Goal: Task Accomplishment & Management: Use online tool/utility

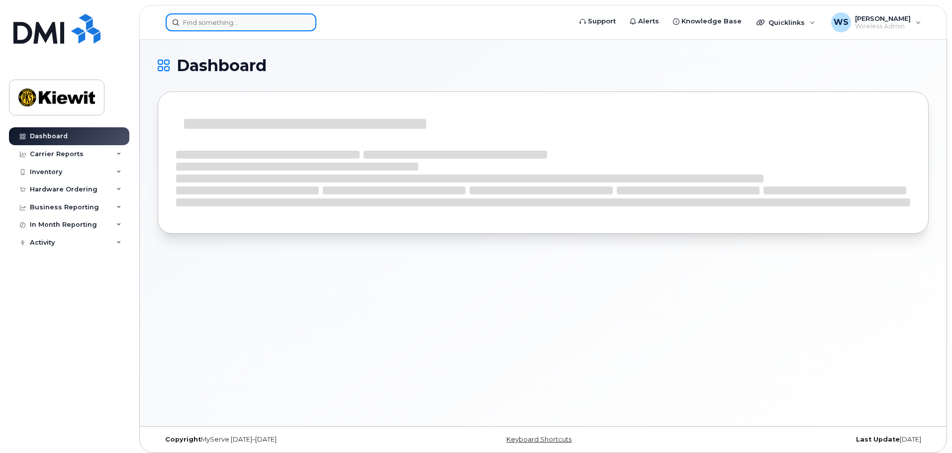
click at [223, 27] on input at bounding box center [241, 22] width 151 height 18
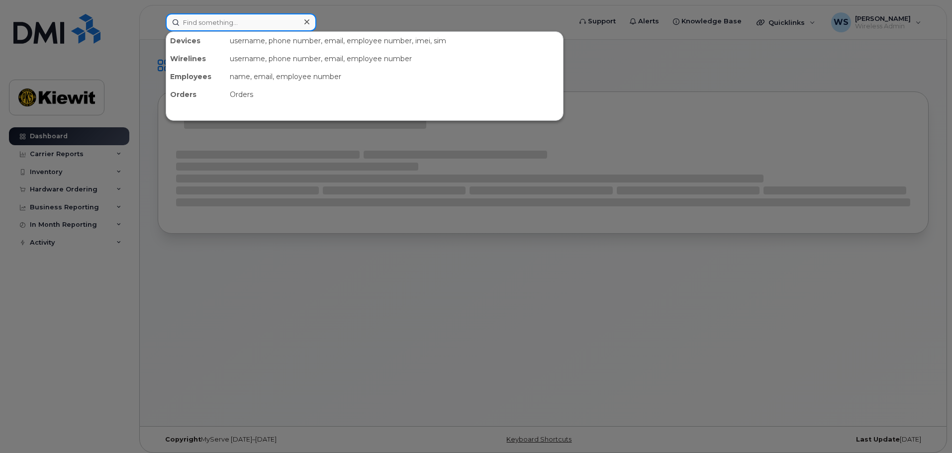
paste input "Wayne Garnett"
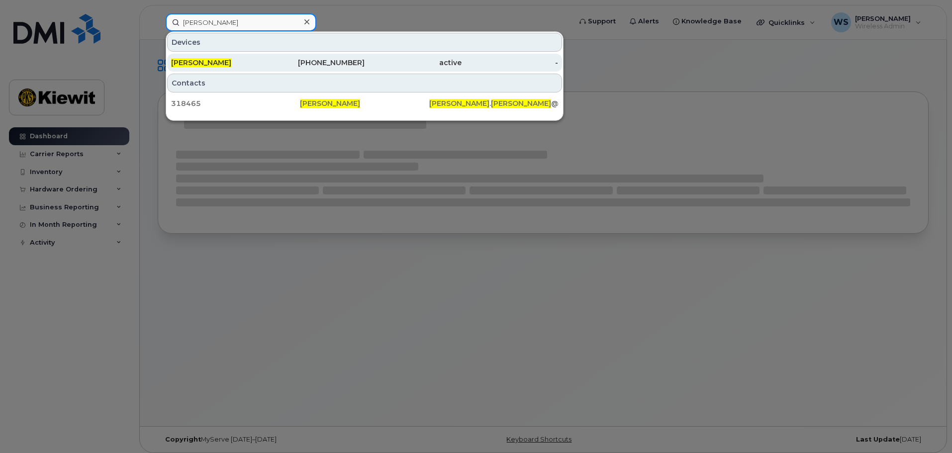
type input "Wayne Garnett"
click at [213, 61] on span "Wayne Garnett" at bounding box center [201, 62] width 60 height 9
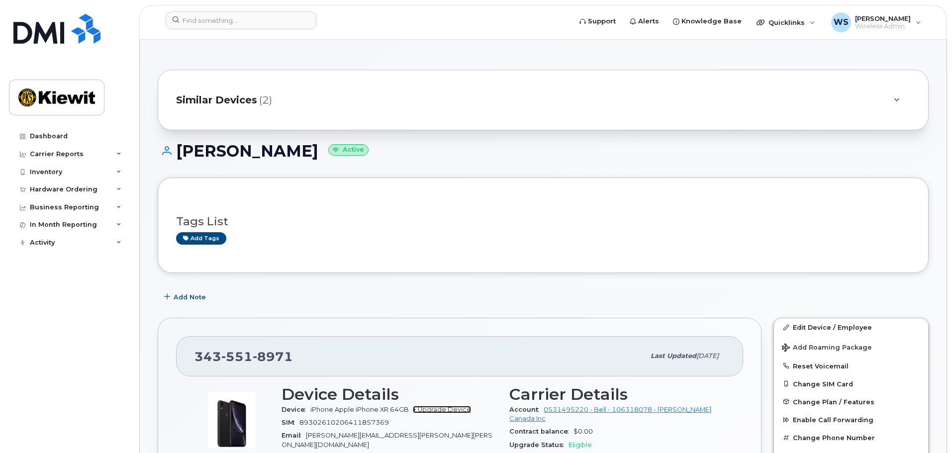
click at [446, 408] on link "+ Upgrade Device" at bounding box center [442, 409] width 58 height 7
drag, startPoint x: 297, startPoint y: 359, endPoint x: 164, endPoint y: 356, distance: 132.8
copy span "343 551 8971"
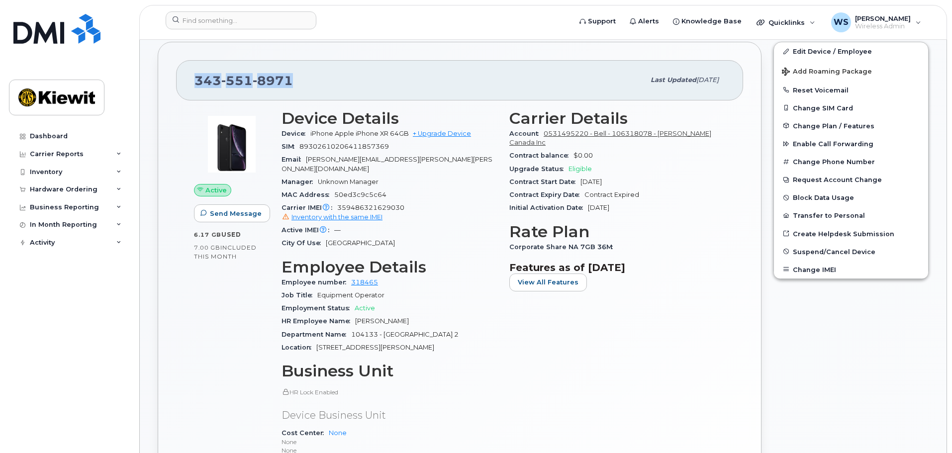
scroll to position [298, 0]
